Goal: Information Seeking & Learning: Learn about a topic

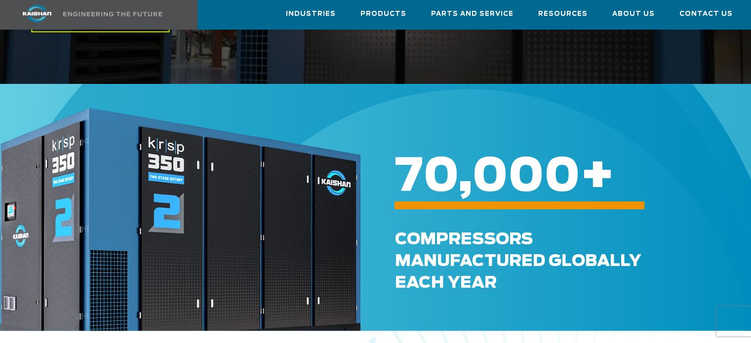
scroll to position [346, 0]
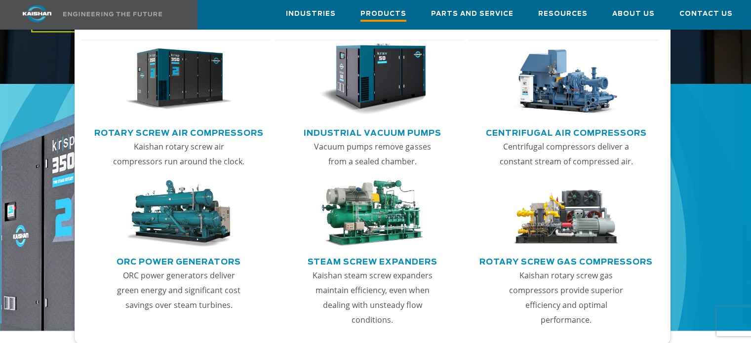
click at [396, 11] on span "Products" at bounding box center [384, 14] width 46 height 13
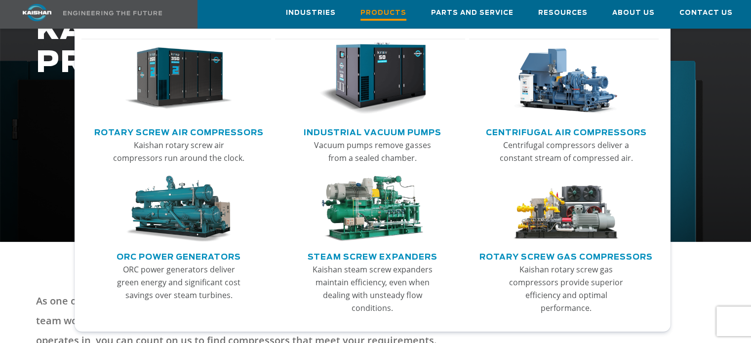
scroll to position [198, 0]
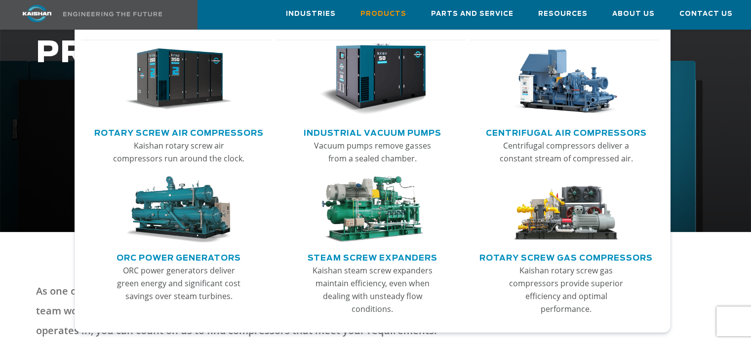
click at [193, 91] on img "Main menu" at bounding box center [178, 79] width 107 height 72
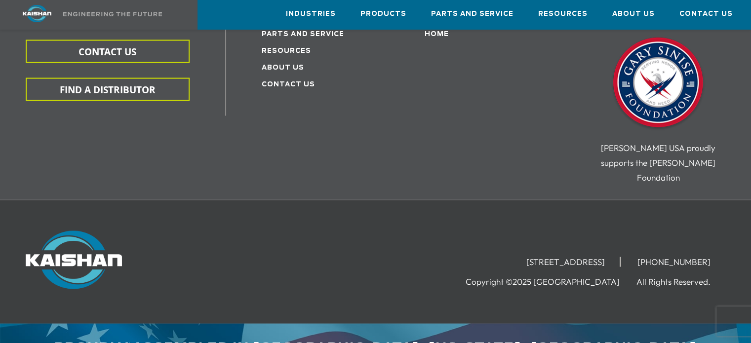
scroll to position [1856, 0]
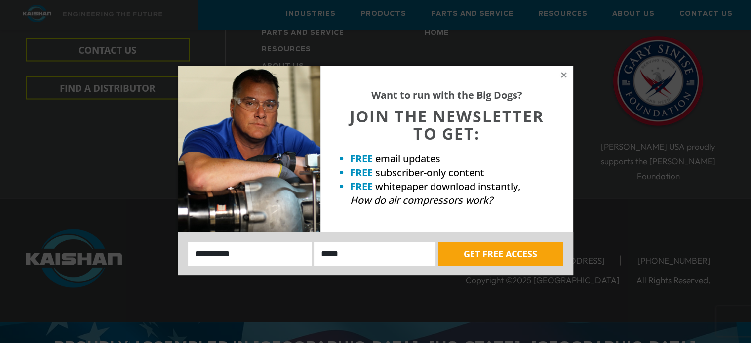
click at [571, 70] on div "Want to run with the Big Dogs? JOIN THE NEWSLETTER TO GET: FREE email updates F…" at bounding box center [447, 149] width 253 height 166
click at [567, 73] on icon at bounding box center [564, 75] width 9 height 9
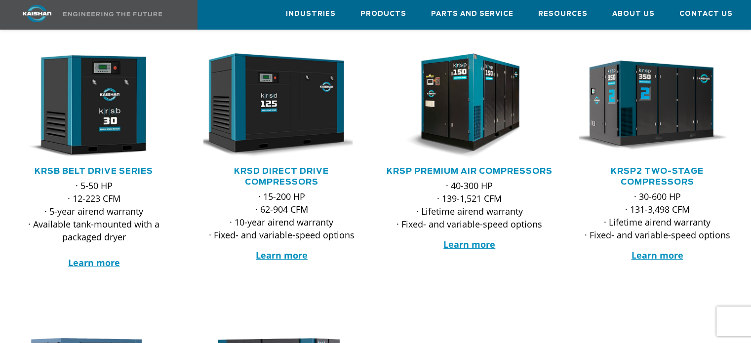
scroll to position [176, 0]
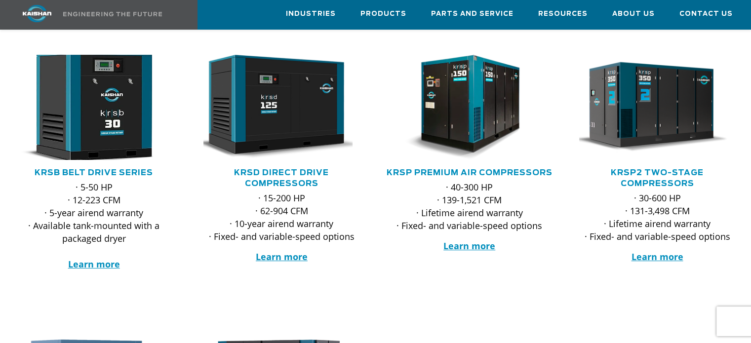
click at [98, 127] on img at bounding box center [86, 107] width 172 height 116
